Goal: Information Seeking & Learning: Learn about a topic

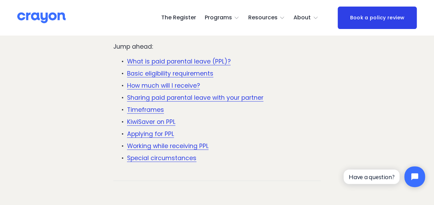
click at [184, 74] on link "Basic eligibility requirements" at bounding box center [170, 73] width 86 height 8
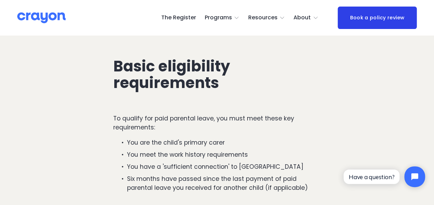
scroll to position [618, 0]
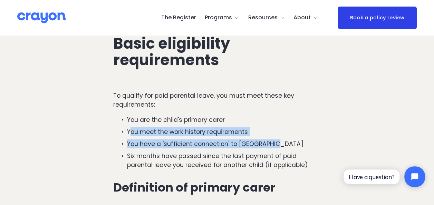
drag, startPoint x: 131, startPoint y: 132, endPoint x: 288, endPoint y: 145, distance: 157.9
click at [288, 145] on ul "You are the child's primary carer You meet the work history requirements You ha…" at bounding box center [216, 142] width 207 height 55
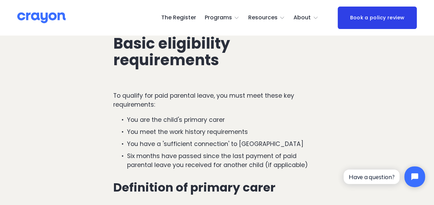
drag, startPoint x: 288, startPoint y: 145, endPoint x: 220, endPoint y: 155, distance: 69.3
click at [220, 155] on p "Six months have passed since the last payment of paid parental leave you receiv…" at bounding box center [224, 160] width 194 height 18
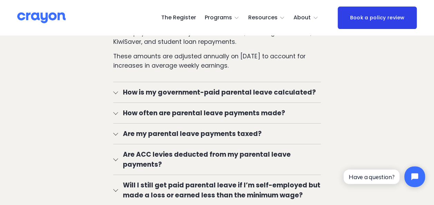
scroll to position [1273, 0]
click at [117, 93] on div at bounding box center [115, 91] width 5 height 5
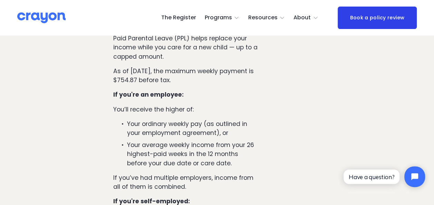
scroll to position [1342, 0]
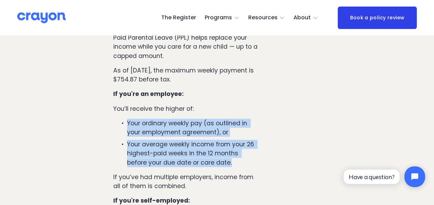
drag, startPoint x: 128, startPoint y: 124, endPoint x: 246, endPoint y: 162, distance: 123.9
click at [246, 162] on ul "Your ordinary weekly pay (as outlined in your employment agreement), or Your av…" at bounding box center [185, 143] width 145 height 48
drag, startPoint x: 246, startPoint y: 162, endPoint x: 248, endPoint y: 167, distance: 4.8
click at [248, 167] on p "Your average weekly income from your 26 highest-paid weeks in the 12 months bef…" at bounding box center [192, 153] width 131 height 27
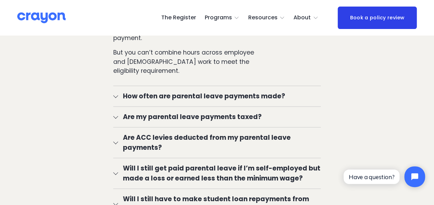
scroll to position [1687, 0]
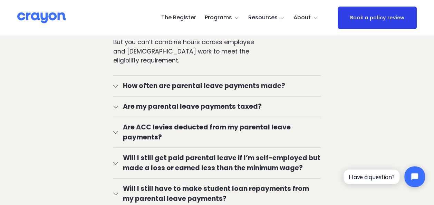
click at [117, 88] on div at bounding box center [115, 85] width 5 height 5
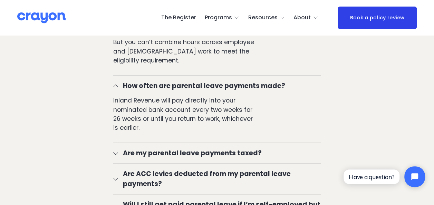
click at [117, 88] on div at bounding box center [115, 85] width 5 height 5
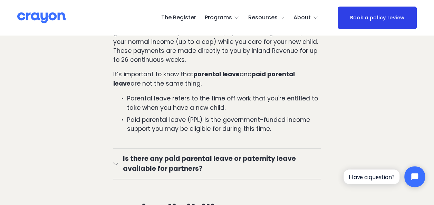
scroll to position [0, 0]
